Goal: Task Accomplishment & Management: Complete application form

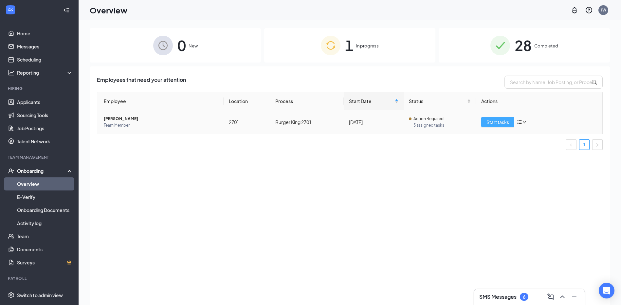
click at [511, 122] on button "Start tasks" at bounding box center [497, 122] width 33 height 10
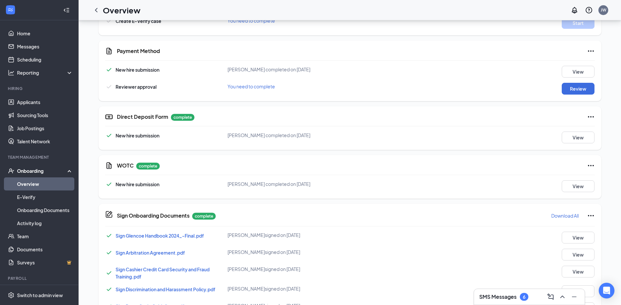
scroll to position [229, 0]
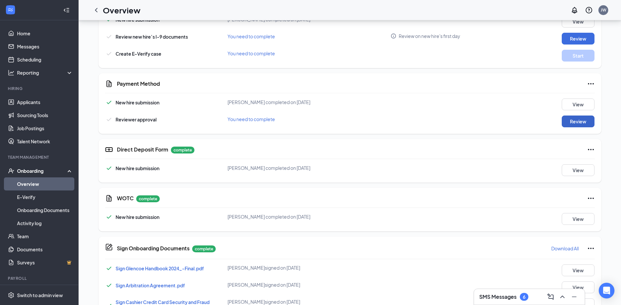
click at [562, 122] on button "Review" at bounding box center [578, 122] width 33 height 12
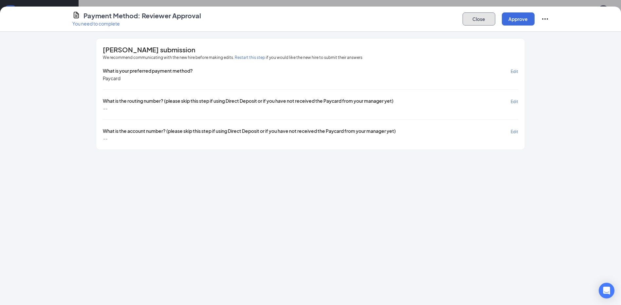
click at [477, 24] on button "Close" at bounding box center [478, 18] width 33 height 13
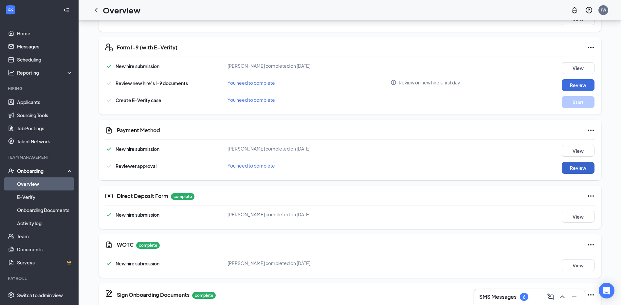
scroll to position [164, 0]
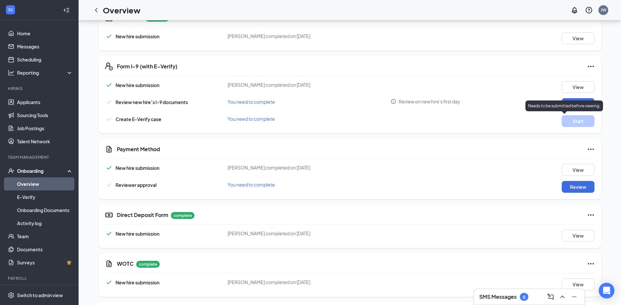
click at [579, 104] on p "Needs to be submitted before viewing." at bounding box center [564, 106] width 72 height 6
click at [583, 100] on button "Review" at bounding box center [578, 104] width 33 height 12
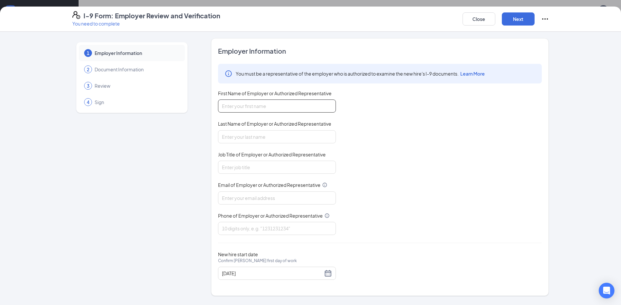
click at [290, 105] on input "First Name of Employer or Authorized Representative" at bounding box center [277, 105] width 118 height 13
type input "[PERSON_NAME]"
type input "[EMAIL_ADDRESS][DOMAIN_NAME]"
type input "7029046532"
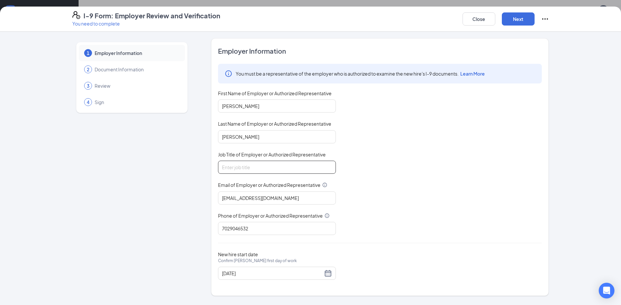
click at [252, 163] on input "Job Title of Employer or Authorized Representative" at bounding box center [277, 167] width 118 height 13
type input "GENERAL MANAGER"
click at [187, 206] on div "1 Employer Information 2 Document Information 3 Review 4 Sign" at bounding box center [131, 167] width 119 height 258
click at [328, 276] on div "[DATE]" at bounding box center [277, 273] width 110 height 8
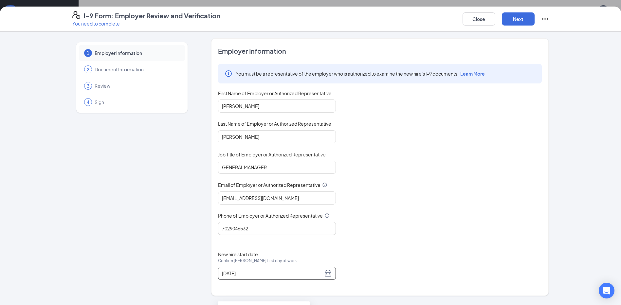
scroll to position [327, 0]
type input "[DATE]"
click at [288, 267] on div "19" at bounding box center [287, 266] width 8 height 8
click at [513, 21] on button "Next" at bounding box center [518, 18] width 33 height 13
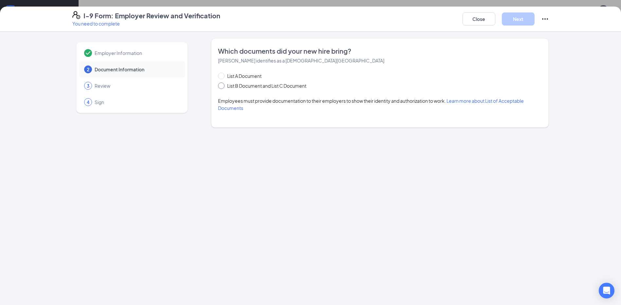
click at [228, 86] on span "List B Document and List C Document" at bounding box center [267, 85] width 84 height 7
click at [223, 86] on input "List B Document and List C Document" at bounding box center [220, 84] width 5 height 5
radio input "true"
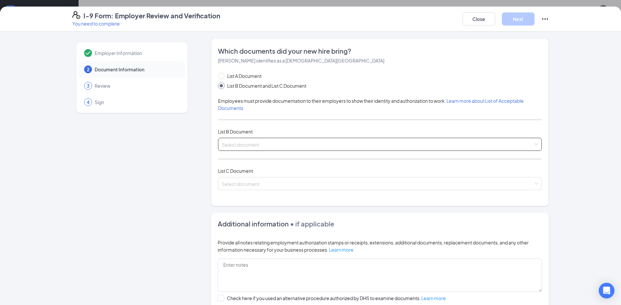
click at [236, 145] on input "search" at bounding box center [377, 143] width 311 height 10
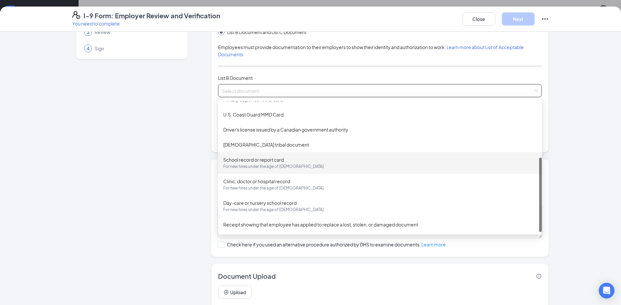
scroll to position [74, 0]
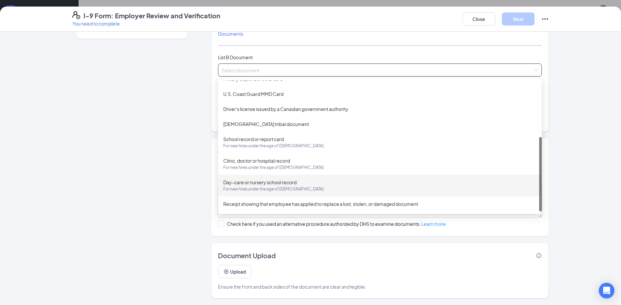
click at [155, 184] on div "Employer Information 2 Document Information 3 Review 4 Sign" at bounding box center [131, 131] width 119 height 334
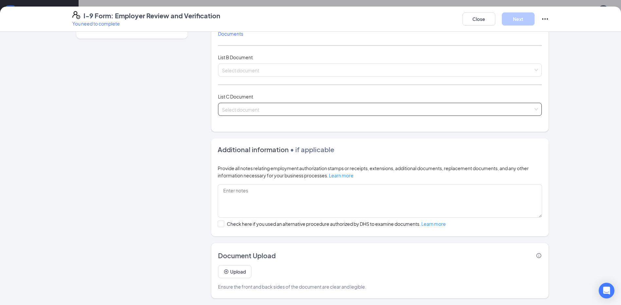
click at [255, 110] on input "search" at bounding box center [377, 108] width 311 height 10
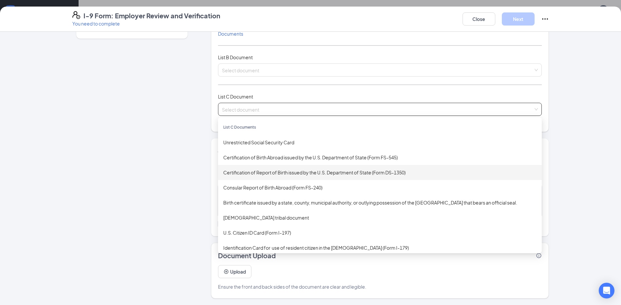
click at [306, 174] on div "Certification of Report of Birth issued by the U.S. Department of State (Form D…" at bounding box center [379, 172] width 313 height 7
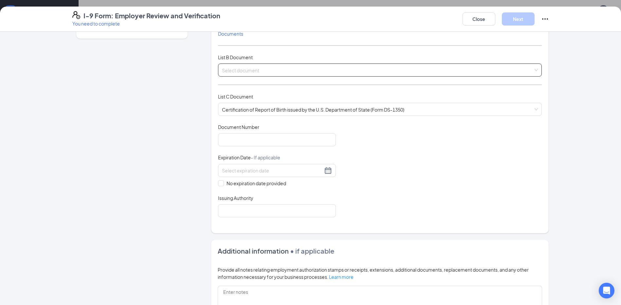
click at [287, 73] on input "search" at bounding box center [377, 69] width 311 height 10
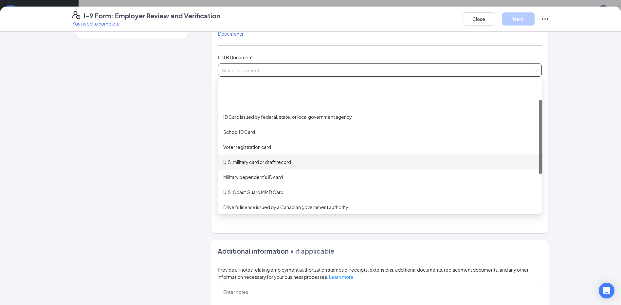
scroll to position [99, 0]
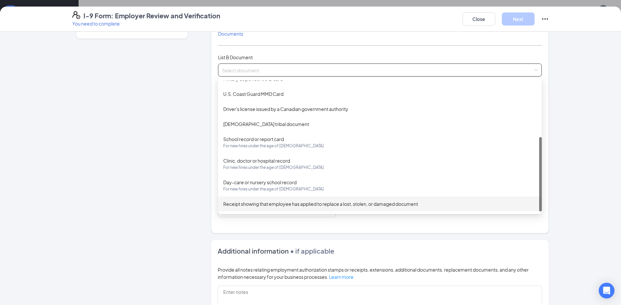
click at [322, 206] on div "Receipt showing that employee has applied to replace a lost, stolen, or damaged…" at bounding box center [379, 203] width 313 height 7
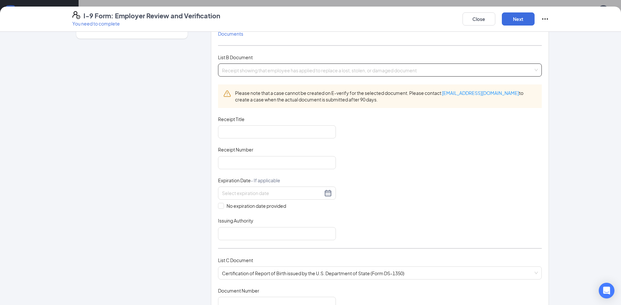
click at [326, 71] on span "Receipt showing that employee has applied to replace a lost, stolen, or damaged…" at bounding box center [380, 70] width 316 height 12
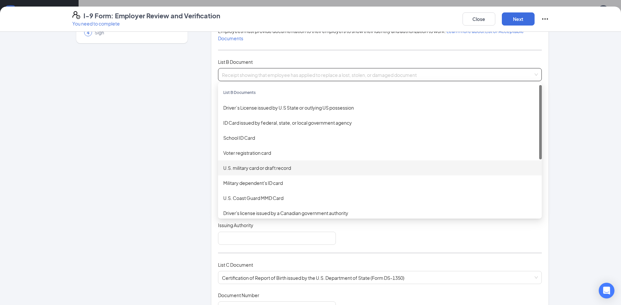
scroll to position [74, 0]
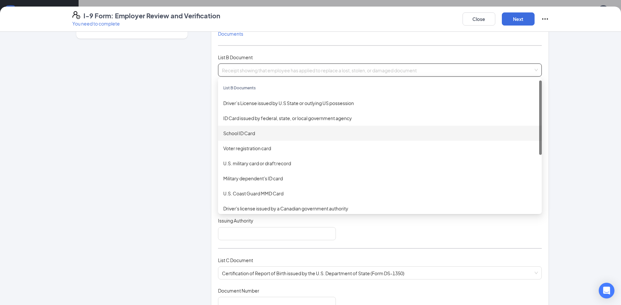
click at [232, 134] on div "School ID Card" at bounding box center [379, 133] width 313 height 7
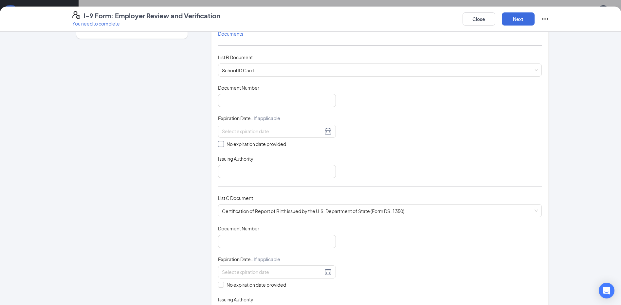
click at [221, 145] on span at bounding box center [221, 144] width 6 height 6
click at [221, 145] on input "No expiration date provided" at bounding box center [220, 143] width 5 height 5
checkbox input "true"
click at [235, 168] on input "Issuing Authority" at bounding box center [277, 172] width 118 height 13
type input "[US_STATE]"
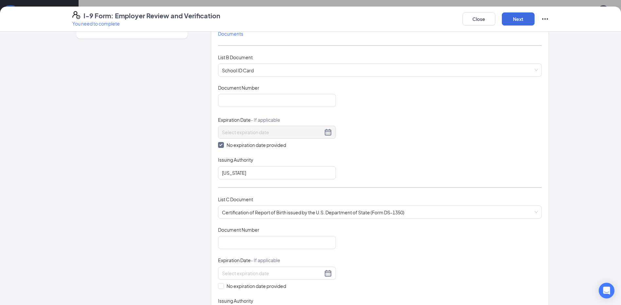
click at [195, 184] on div "Employer Information 2 Document Information 3 Review 4 Sign Which documents did…" at bounding box center [310, 233] width 477 height 539
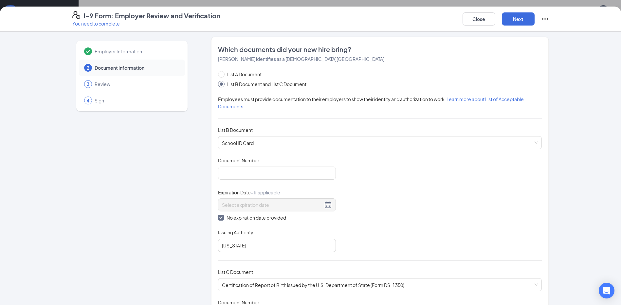
scroll to position [0, 0]
click at [233, 75] on span "List A Document" at bounding box center [245, 75] width 40 height 7
click at [223, 75] on input "List A Document" at bounding box center [220, 75] width 5 height 5
radio input "true"
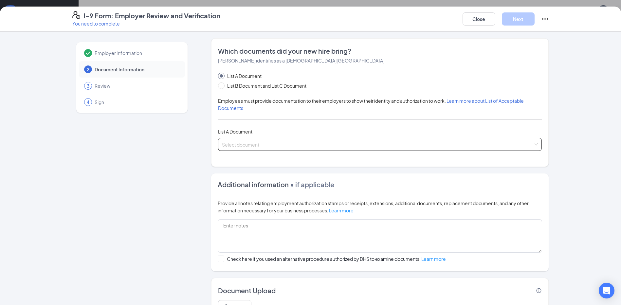
click at [245, 142] on input "search" at bounding box center [377, 143] width 311 height 10
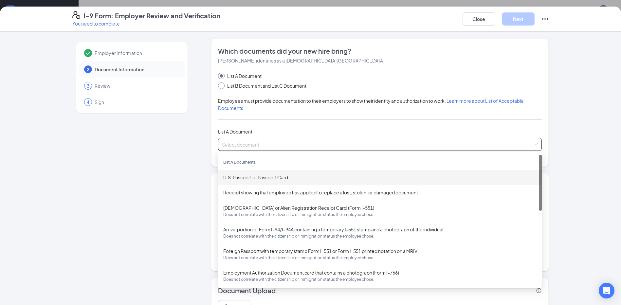
click at [226, 83] on span "List B Document and List C Document" at bounding box center [267, 85] width 84 height 7
click at [223, 83] on input "List B Document and List C Document" at bounding box center [220, 84] width 5 height 5
radio input "true"
radio input "false"
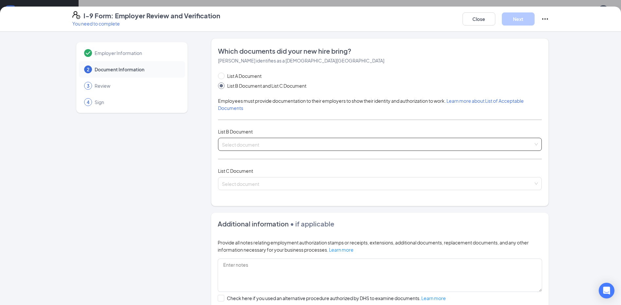
click at [251, 150] on span at bounding box center [377, 144] width 311 height 12
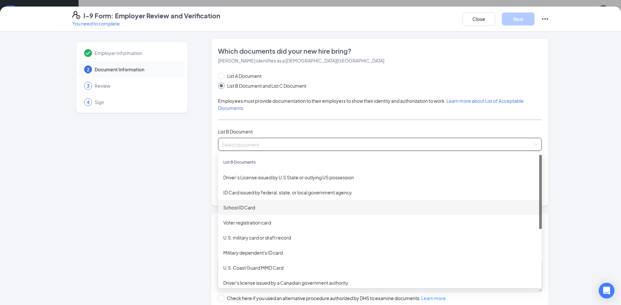
click at [250, 209] on div "School ID Card" at bounding box center [379, 207] width 313 height 7
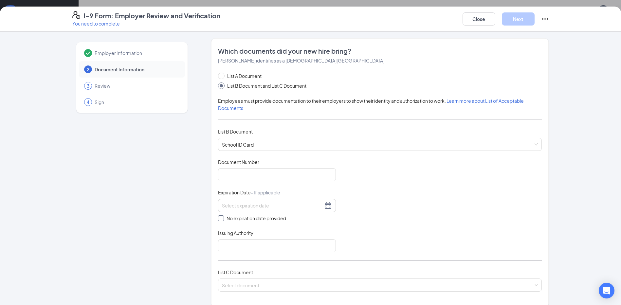
click at [219, 218] on input "No expiration date provided" at bounding box center [220, 217] width 5 height 5
checkbox input "true"
click at [235, 246] on input "Issuing Authority" at bounding box center [277, 247] width 118 height 13
type input "[US_STATE]"
click at [172, 198] on div "Employer Information 2 Document Information 3 Review 4 Sign" at bounding box center [131, 256] width 119 height 437
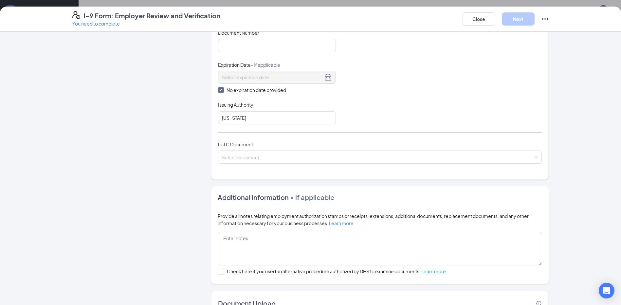
scroll to position [131, 0]
click at [244, 160] on span at bounding box center [377, 155] width 311 height 12
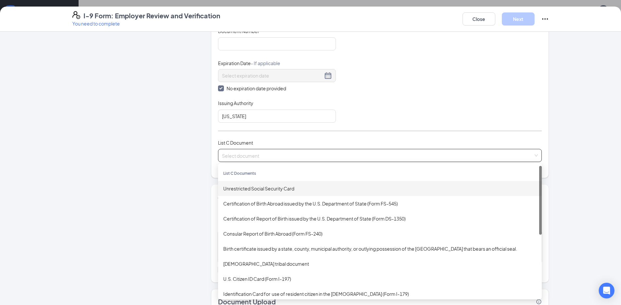
click at [250, 185] on div "Unrestricted Social Security Card" at bounding box center [379, 188] width 313 height 7
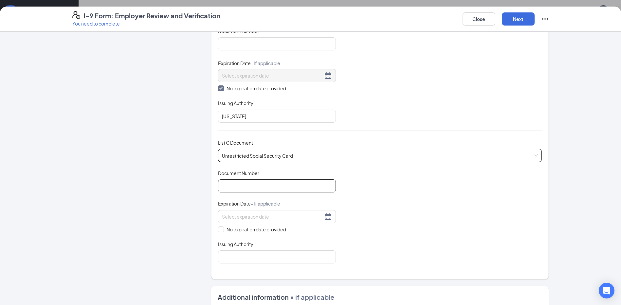
click at [244, 191] on input "Document Number" at bounding box center [277, 185] width 118 height 13
type input "133965101"
click at [221, 230] on span at bounding box center [221, 229] width 6 height 6
click at [221, 230] on input "No expiration date provided" at bounding box center [220, 228] width 5 height 5
checkbox input "true"
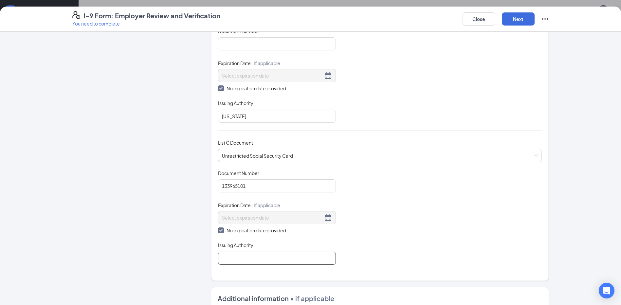
click at [220, 259] on input "Issuing Authority" at bounding box center [277, 258] width 118 height 13
type input "SOCIAL SECURITY ADMINISTRATION"
click at [122, 202] on div "Employer Information 2 Document Information 3 Review 4 Sign" at bounding box center [131, 177] width 119 height 540
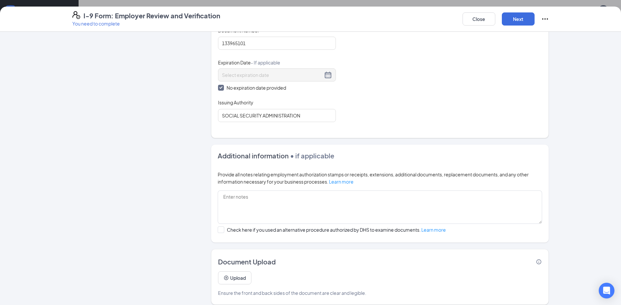
scroll to position [280, 0]
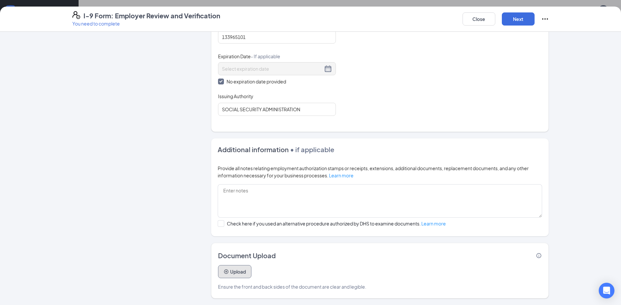
click at [231, 275] on button "Upload" at bounding box center [234, 271] width 33 height 13
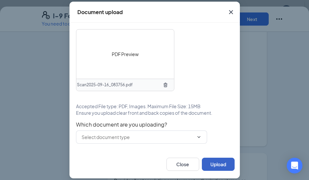
click at [225, 166] on button "Upload" at bounding box center [218, 163] width 33 height 13
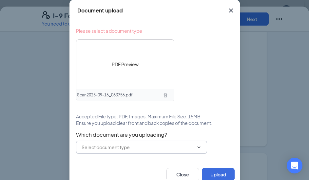
click at [183, 147] on input "text" at bounding box center [137, 146] width 112 height 7
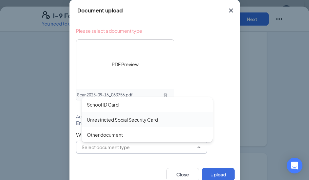
click at [157, 120] on div "Unrestricted Social Security Card" at bounding box center [147, 119] width 120 height 7
type input "Unrestricted Social Security Card"
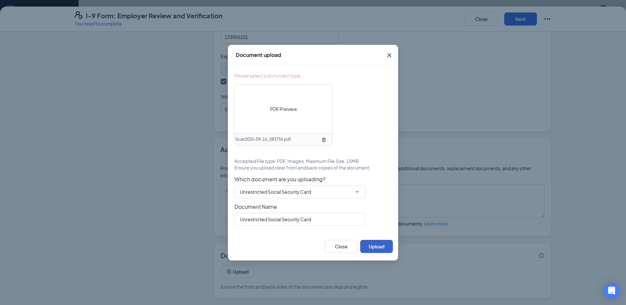
click at [380, 245] on button "Upload" at bounding box center [376, 246] width 33 height 13
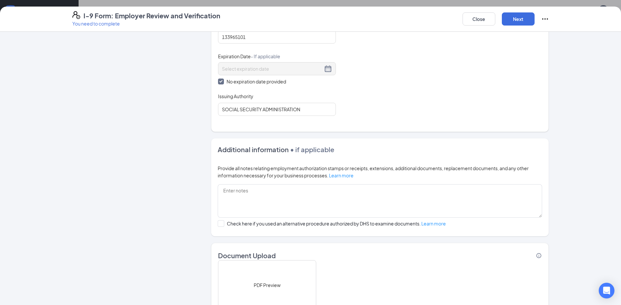
click at [375, 244] on div "Document Upload PDF Preview Unrestricted Social Security Card Upload Ensure the…" at bounding box center [379, 301] width 337 height 117
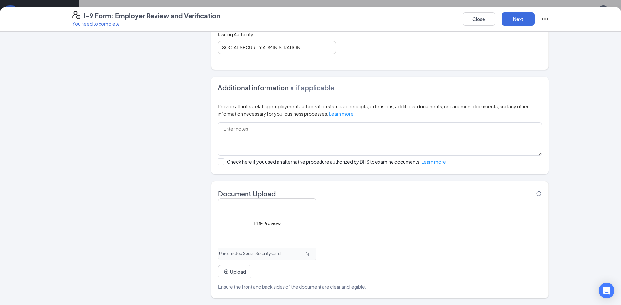
scroll to position [196, 0]
click at [509, 18] on button "Next" at bounding box center [518, 18] width 33 height 13
click at [569, 152] on div "Employer Information 2 Document Information 3 Review 4 Sign Which documents did…" at bounding box center [310, 168] width 621 height 273
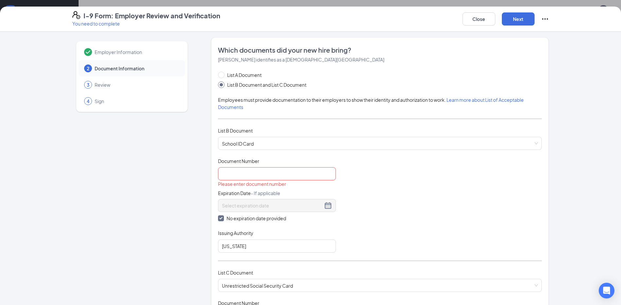
scroll to position [0, 0]
click at [294, 181] on input "Document Number" at bounding box center [277, 174] width 118 height 13
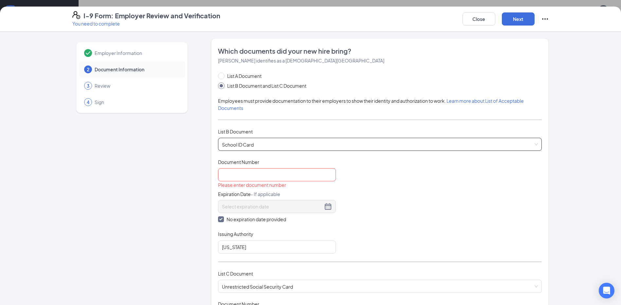
click at [264, 147] on span "School ID Card" at bounding box center [380, 144] width 316 height 12
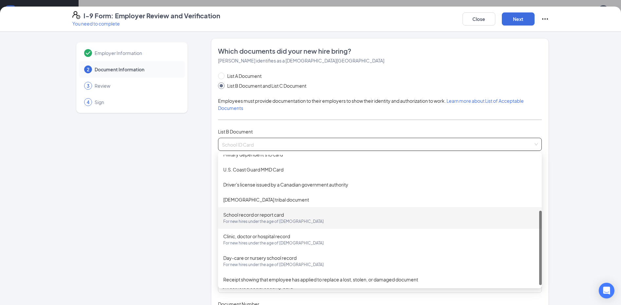
scroll to position [99, 0]
click at [275, 221] on span "For new hires under the age of [DEMOGRAPHIC_DATA]" at bounding box center [379, 220] width 313 height 7
checkbox input "false"
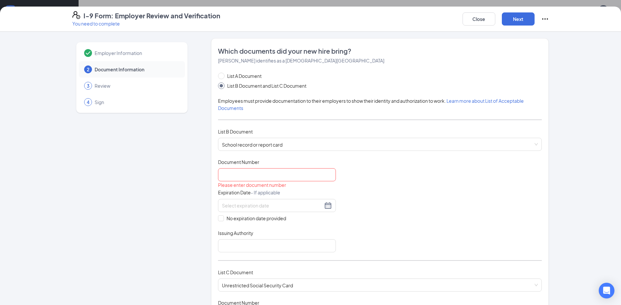
click at [277, 184] on div "Please enter document number" at bounding box center [277, 184] width 118 height 7
click at [277, 180] on input "Document Number" at bounding box center [277, 174] width 118 height 13
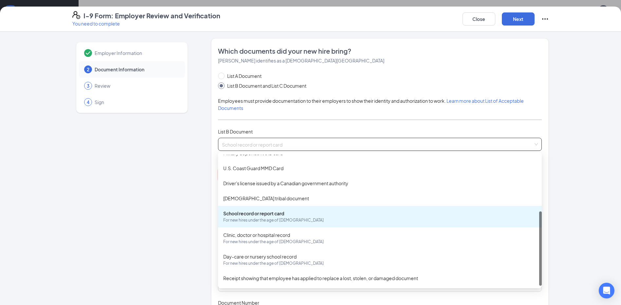
click at [291, 145] on span "School record or report card For new hires under the age of [DEMOGRAPHIC_DATA]" at bounding box center [380, 144] width 316 height 12
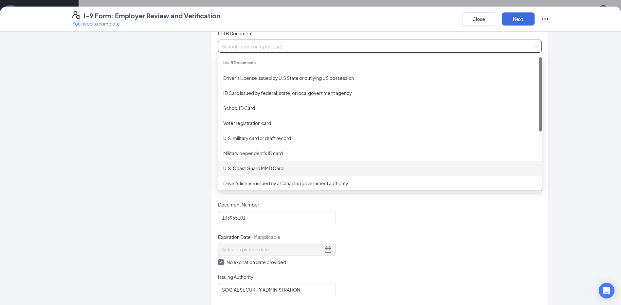
scroll to position [0, 0]
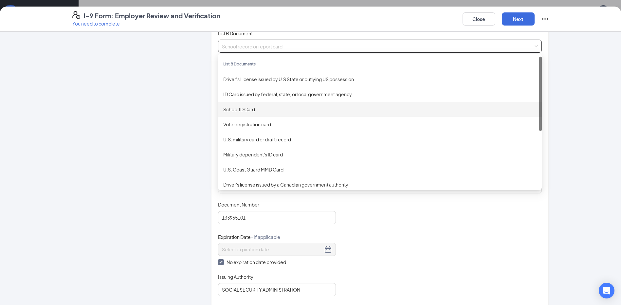
click at [269, 108] on div "School ID Card" at bounding box center [379, 109] width 313 height 7
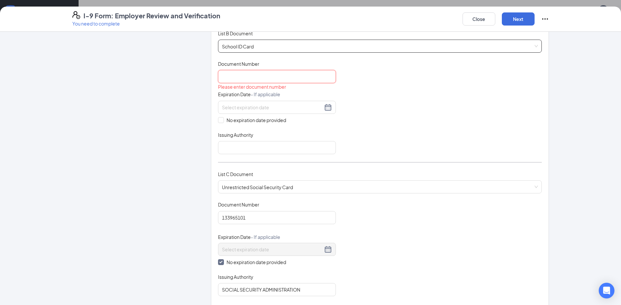
click at [270, 72] on input "Document Number" at bounding box center [277, 76] width 118 height 13
type input "1407828469"
click at [224, 117] on span "No expiration date provided" at bounding box center [256, 120] width 65 height 7
click at [223, 117] on input "No expiration date provided" at bounding box center [220, 119] width 5 height 5
checkbox input "true"
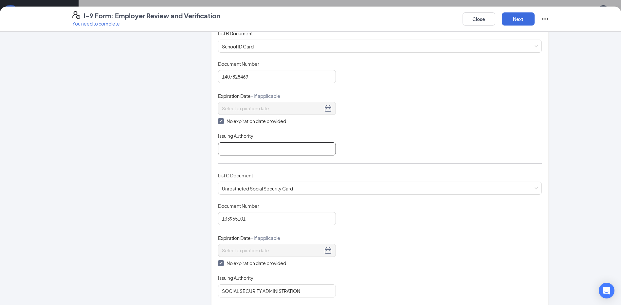
click at [229, 149] on input "Issuing Authority" at bounding box center [277, 148] width 118 height 13
type input "[US_STATE]"
click at [198, 173] on div "Employer Information 2 Document Information 3 Review 4 Sign Which documents did…" at bounding box center [310, 241] width 477 height 602
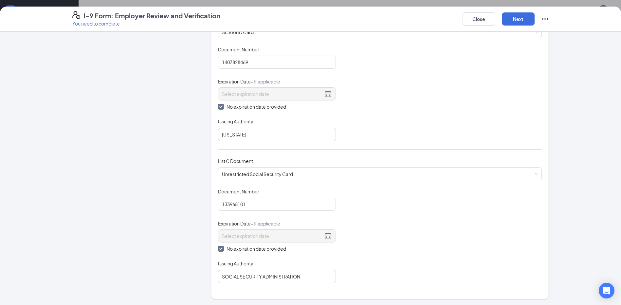
scroll to position [14, 0]
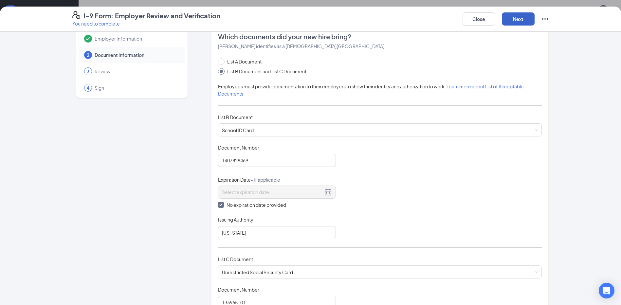
click at [520, 22] on button "Next" at bounding box center [518, 18] width 33 height 13
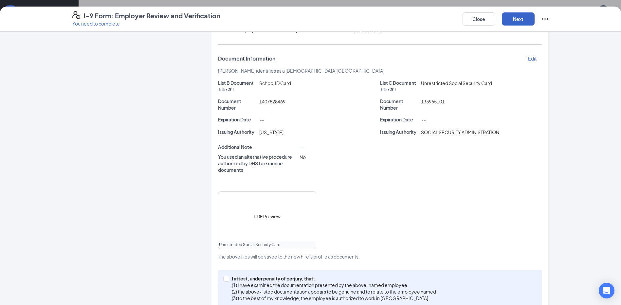
scroll to position [129, 0]
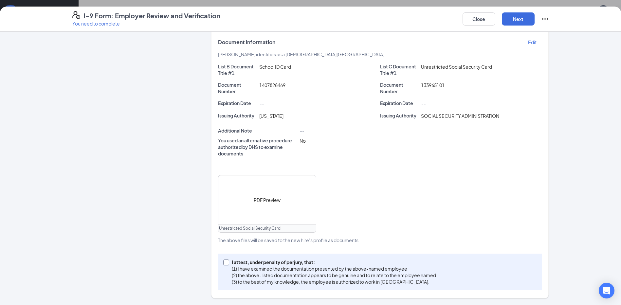
click at [224, 263] on input "I attest, under penalty of [PERSON_NAME], that: (1) I have examined the documen…" at bounding box center [225, 262] width 5 height 5
checkbox input "true"
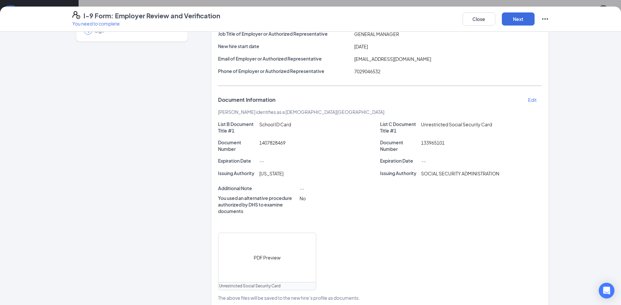
scroll to position [0, 0]
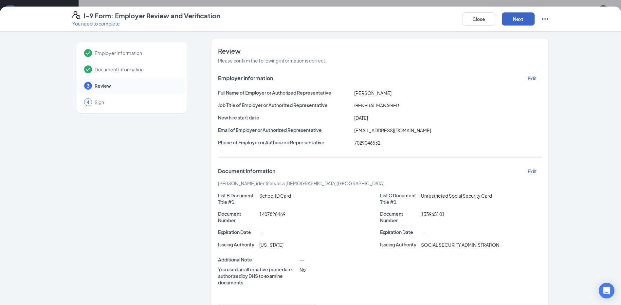
click at [525, 22] on button "Next" at bounding box center [518, 18] width 33 height 13
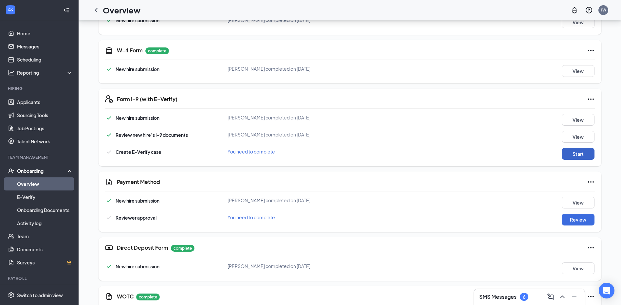
click at [574, 151] on button "Start" at bounding box center [578, 154] width 33 height 12
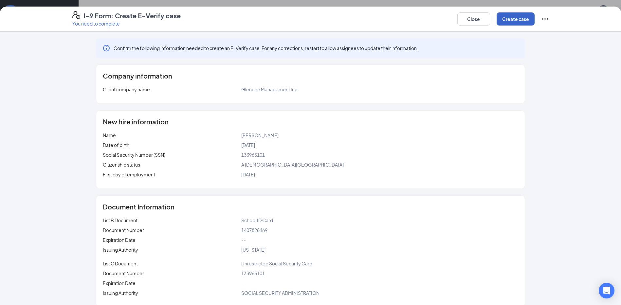
click at [511, 21] on button "Create case" at bounding box center [515, 18] width 38 height 13
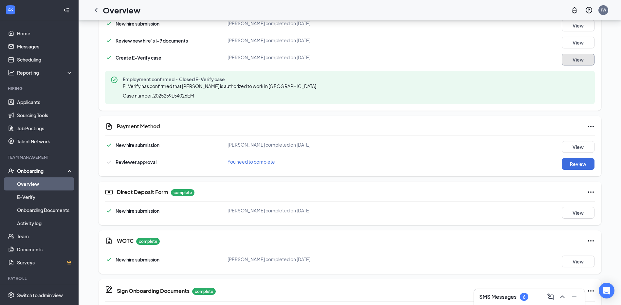
scroll to position [229, 0]
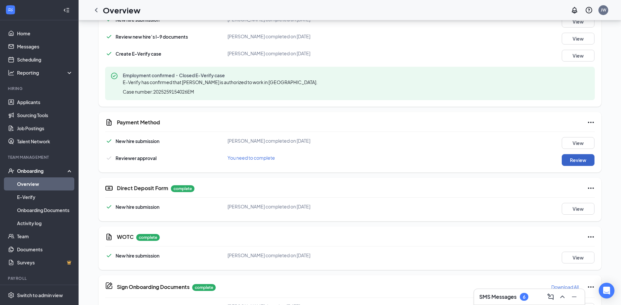
click at [590, 161] on button "Review" at bounding box center [578, 160] width 33 height 12
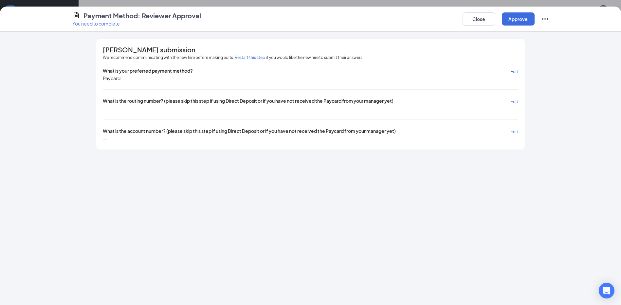
click at [512, 102] on span "Edit" at bounding box center [515, 101] width 8 height 5
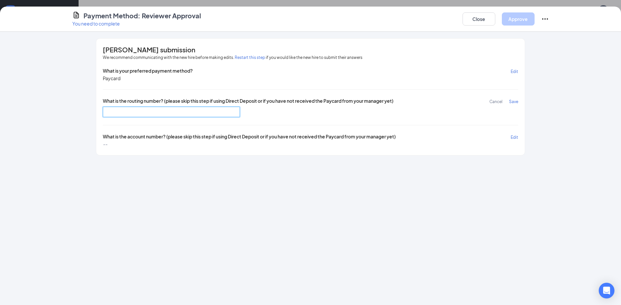
click at [185, 116] on input "text" at bounding box center [171, 112] width 137 height 10
type input "084003997"
click at [513, 100] on span "Save" at bounding box center [513, 101] width 9 height 5
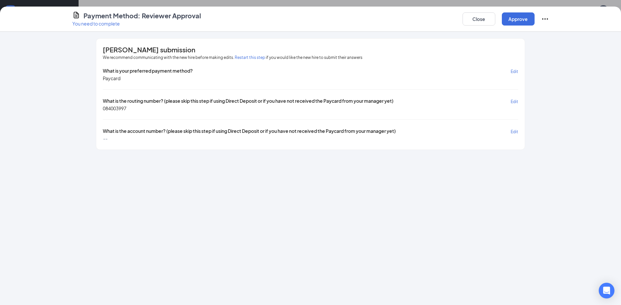
click at [514, 131] on span "Edit" at bounding box center [515, 131] width 8 height 5
click at [153, 139] on input "text" at bounding box center [171, 142] width 137 height 10
type input "7277651100242156"
click at [513, 133] on span "Save" at bounding box center [513, 131] width 9 height 5
click at [524, 20] on button "Approve" at bounding box center [518, 18] width 33 height 13
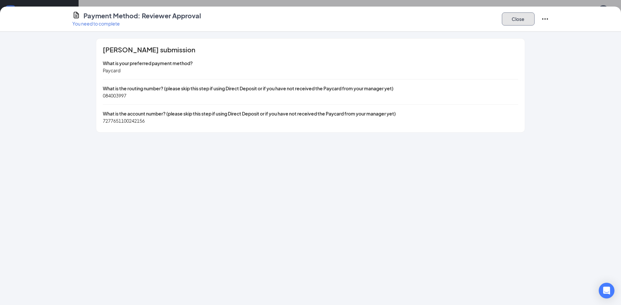
click at [524, 19] on button "Close" at bounding box center [518, 18] width 33 height 13
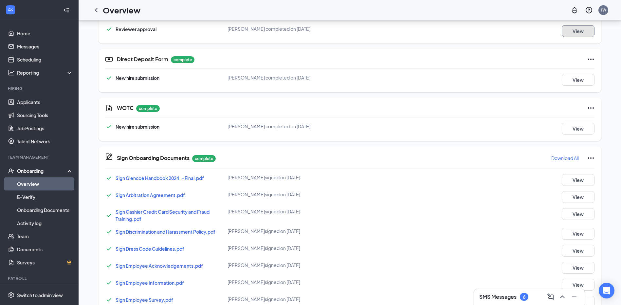
scroll to position [360, 0]
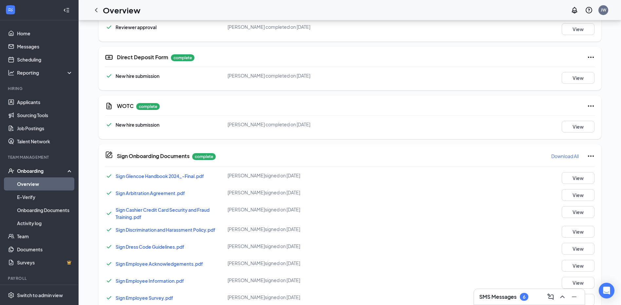
click at [26, 170] on div "Onboarding" at bounding box center [42, 171] width 50 height 7
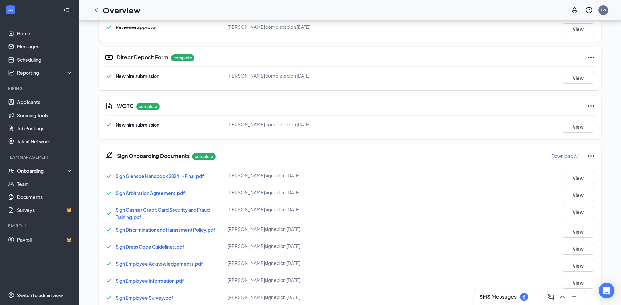
click at [26, 170] on div "Onboarding" at bounding box center [42, 171] width 50 height 7
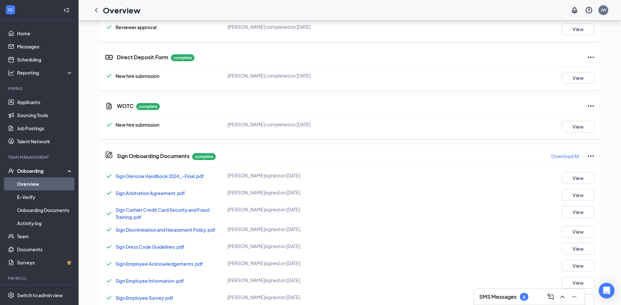
click at [27, 183] on link "Overview" at bounding box center [45, 183] width 56 height 13
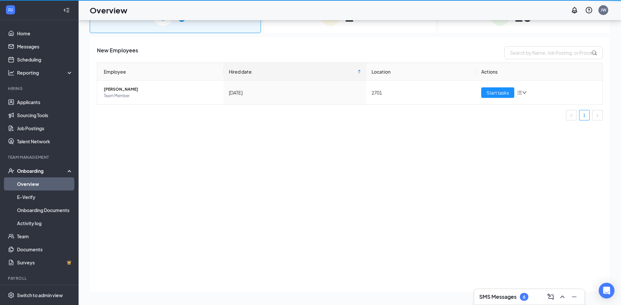
scroll to position [29, 0]
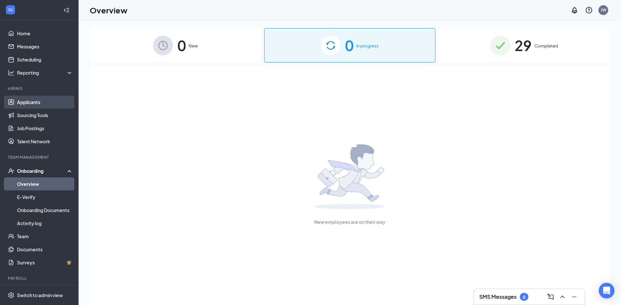
click at [27, 104] on link "Applicants" at bounding box center [45, 102] width 56 height 13
